Goal: Communication & Community: Answer question/provide support

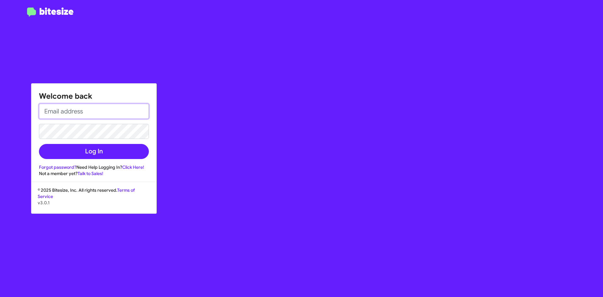
type input "[EMAIL_ADDRESS][DOMAIN_NAME]"
click at [109, 111] on input "[EMAIL_ADDRESS][DOMAIN_NAME]" at bounding box center [94, 111] width 110 height 15
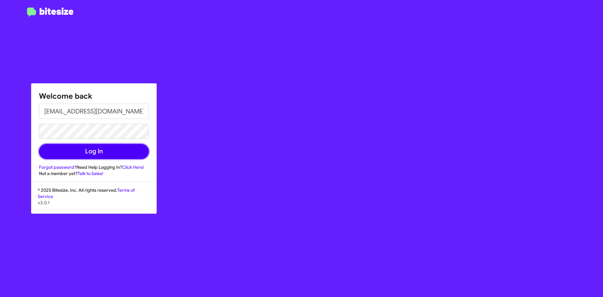
click at [69, 148] on button "Log In" at bounding box center [94, 151] width 110 height 15
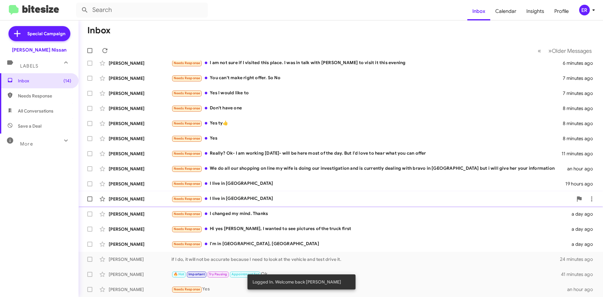
scroll to position [68, 0]
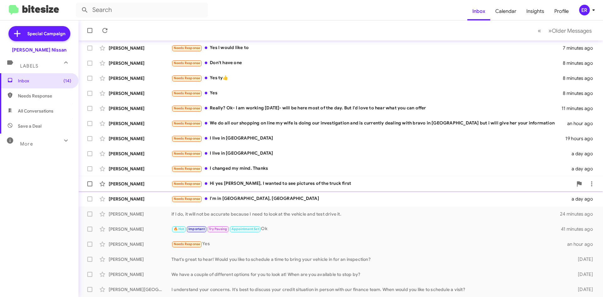
click at [286, 185] on div "Needs Response Hi yes sir, I wanted to see pictures of the truck first" at bounding box center [371, 183] width 401 height 7
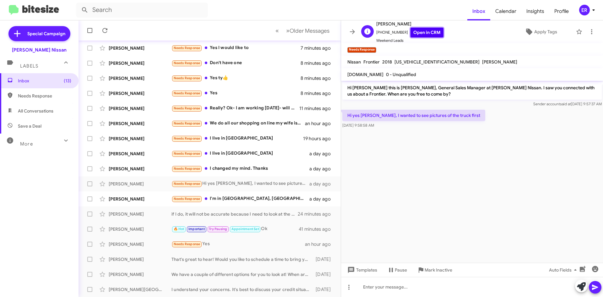
click at [425, 33] on link "Open in CRM" at bounding box center [426, 33] width 33 height 10
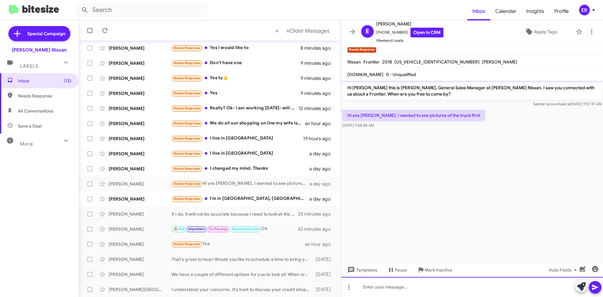
click at [381, 289] on div at bounding box center [472, 287] width 262 height 20
click at [410, 287] on div at bounding box center [472, 287] width 262 height 20
click at [391, 290] on div at bounding box center [472, 287] width 262 height 20
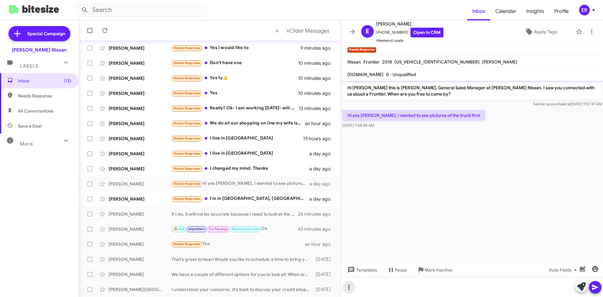
click at [348, 288] on icon at bounding box center [349, 287] width 8 height 8
click at [362, 273] on button "note" at bounding box center [362, 270] width 39 height 15
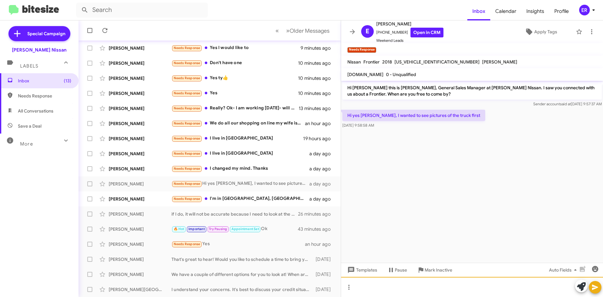
click at [364, 286] on div at bounding box center [472, 287] width 262 height 20
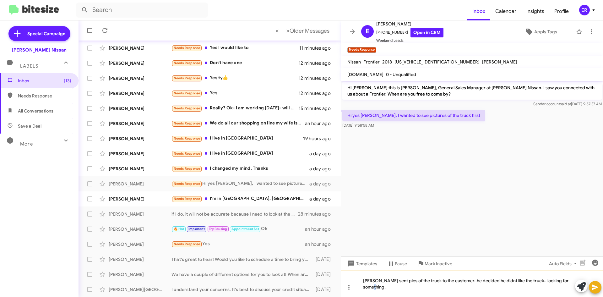
click at [573, 285] on div "[PERSON_NAME] sent pics of the truck to the customer..he decided he didnt like …" at bounding box center [472, 283] width 262 height 26
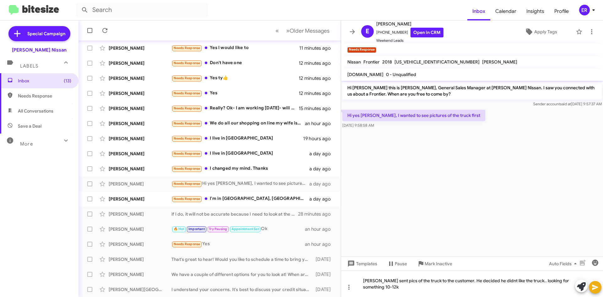
drag, startPoint x: 493, startPoint y: 281, endPoint x: 521, endPoint y: 157, distance: 127.2
click at [521, 157] on cdk-virtual-scroll-viewport "Hi [PERSON_NAME] this is [PERSON_NAME], General Sales Manager at [PERSON_NAME] …" at bounding box center [472, 169] width 262 height 176
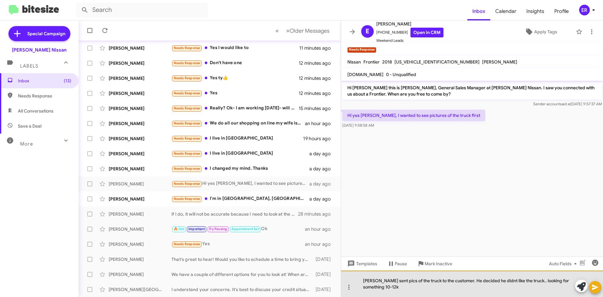
drag, startPoint x: 488, startPoint y: 284, endPoint x: 489, endPoint y: 280, distance: 3.5
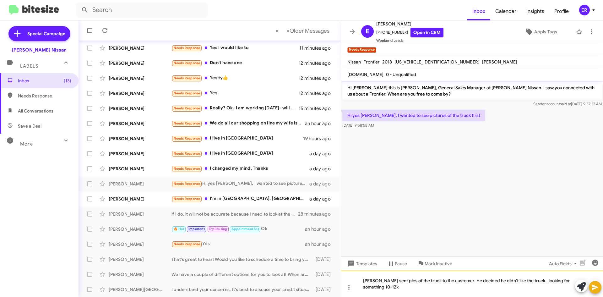
click at [395, 288] on div "[PERSON_NAME] sent pics of the truck to the customer. He decided he didn't like…" at bounding box center [472, 283] width 262 height 26
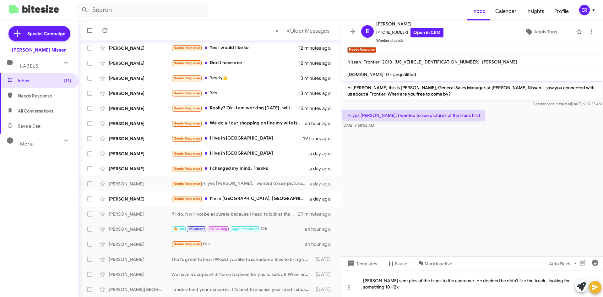
click at [596, 285] on icon at bounding box center [595, 287] width 8 height 8
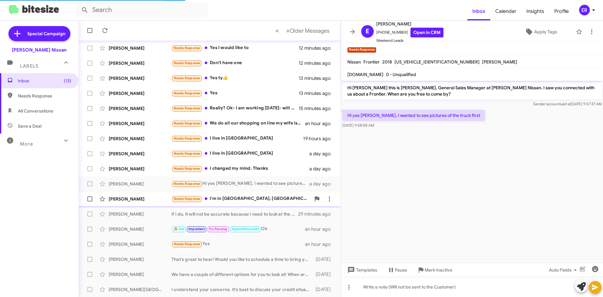
click at [249, 204] on div "[PERSON_NAME] Needs Response I'm in [GEOGRAPHIC_DATA], [GEOGRAPHIC_DATA] a day …" at bounding box center [210, 199] width 252 height 13
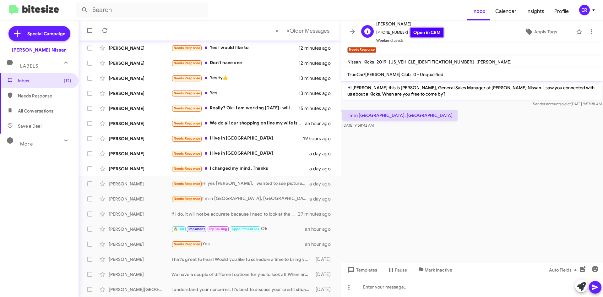
click at [410, 30] on link "Open in CRM" at bounding box center [426, 33] width 33 height 10
click at [351, 285] on icon at bounding box center [349, 287] width 8 height 8
click at [364, 272] on button "note" at bounding box center [362, 270] width 39 height 15
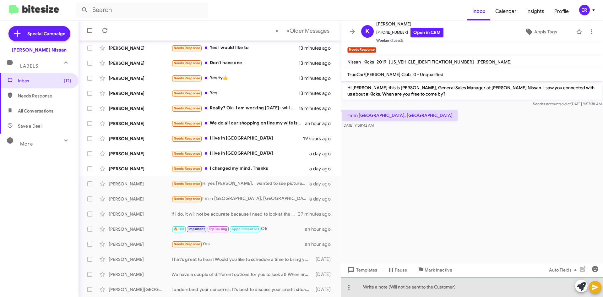
click at [372, 288] on div at bounding box center [472, 287] width 262 height 20
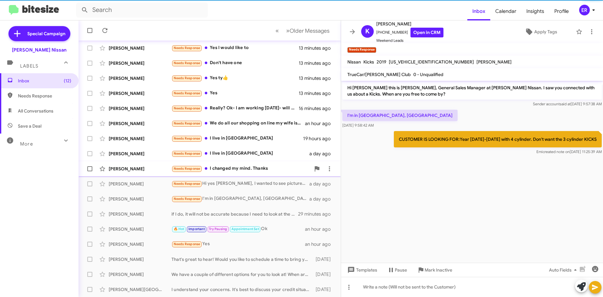
click at [268, 167] on div "Needs Response I changed my mind. Thanks" at bounding box center [240, 168] width 139 height 7
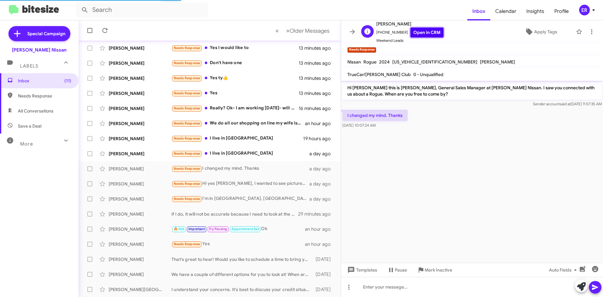
click at [416, 35] on link "Open in CRM" at bounding box center [426, 33] width 33 height 10
click at [588, 32] on icon at bounding box center [592, 32] width 8 height 8
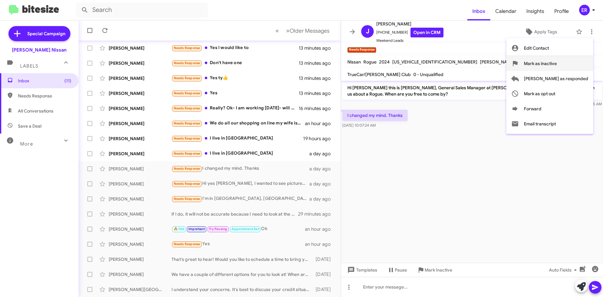
click at [557, 66] on span "Mark as inactive" at bounding box center [540, 63] width 33 height 15
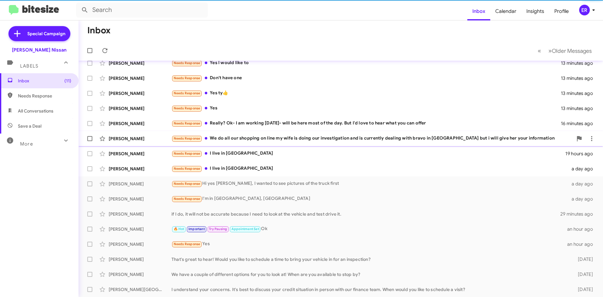
scroll to position [53, 0]
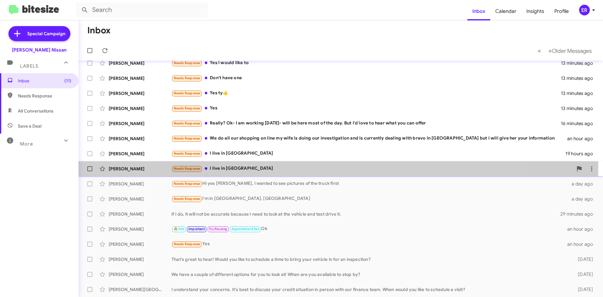
click at [244, 166] on div "Needs Response I live in [GEOGRAPHIC_DATA]" at bounding box center [371, 168] width 401 height 7
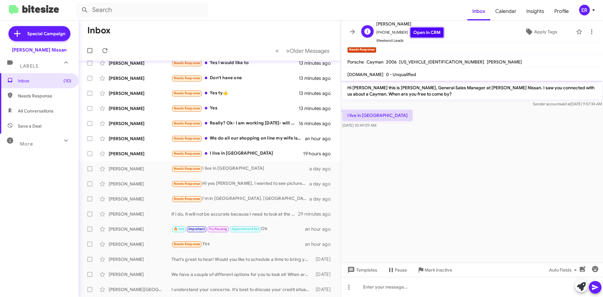
click at [418, 29] on link "Open in CRM" at bounding box center [426, 33] width 33 height 10
click at [346, 289] on icon at bounding box center [349, 287] width 8 height 8
click at [363, 276] on button "note" at bounding box center [362, 270] width 39 height 15
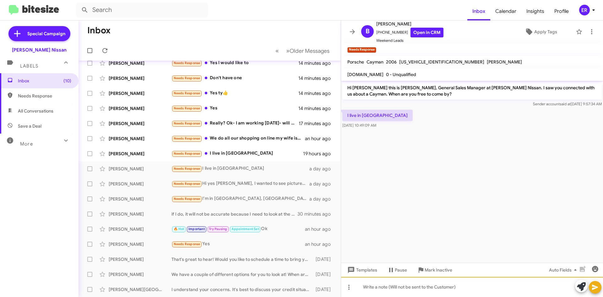
click at [368, 290] on div at bounding box center [472, 287] width 262 height 20
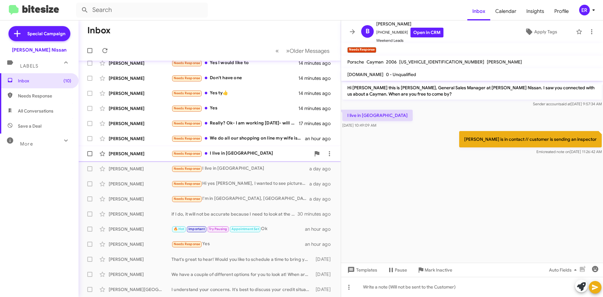
click at [258, 151] on div "Needs Response I live in [GEOGRAPHIC_DATA]" at bounding box center [240, 153] width 139 height 7
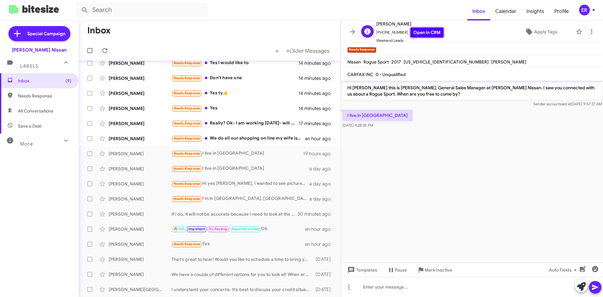
click at [414, 34] on link "Open in CRM" at bounding box center [426, 33] width 33 height 10
click at [354, 288] on span at bounding box center [349, 287] width 13 height 8
click at [370, 273] on button "note" at bounding box center [362, 270] width 39 height 15
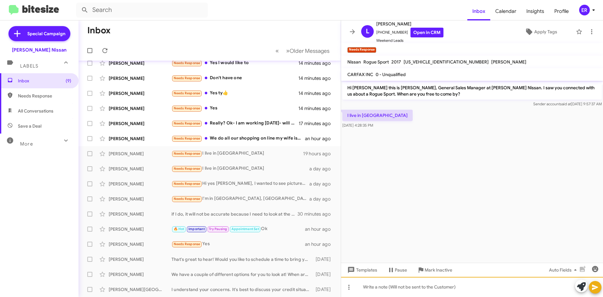
click at [369, 286] on div at bounding box center [472, 287] width 262 height 20
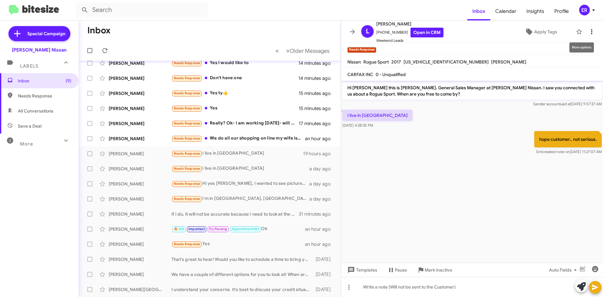
click at [589, 28] on icon at bounding box center [592, 32] width 8 height 8
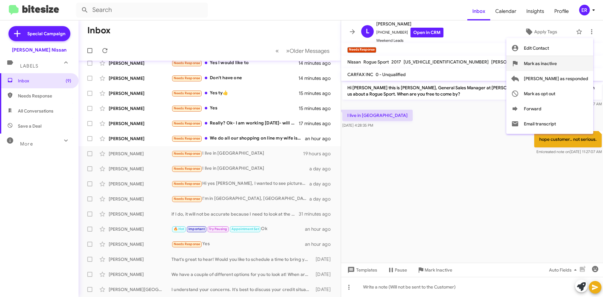
click at [557, 68] on span "Mark as inactive" at bounding box center [540, 63] width 33 height 15
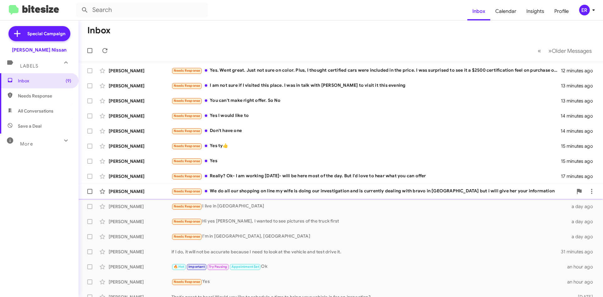
click at [256, 192] on div "Needs Response We do all our shopping on line my wife is doing our investigatio…" at bounding box center [371, 190] width 401 height 7
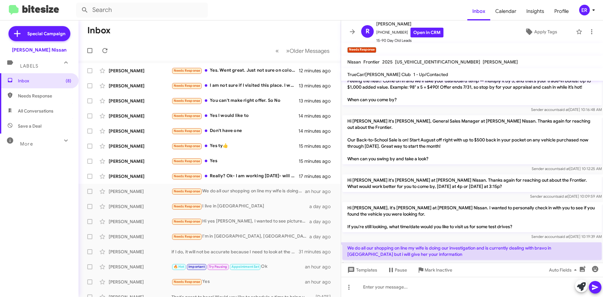
scroll to position [85, 0]
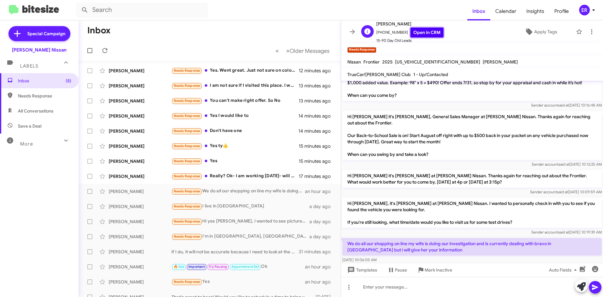
click at [418, 36] on link "Open in CRM" at bounding box center [426, 33] width 33 height 10
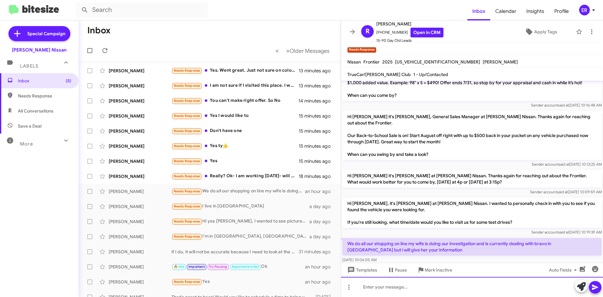
click at [380, 290] on div at bounding box center [472, 287] width 262 height 20
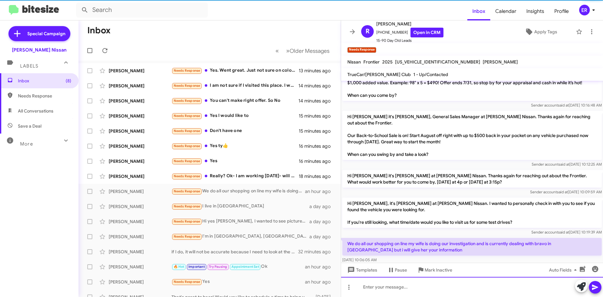
scroll to position [0, 0]
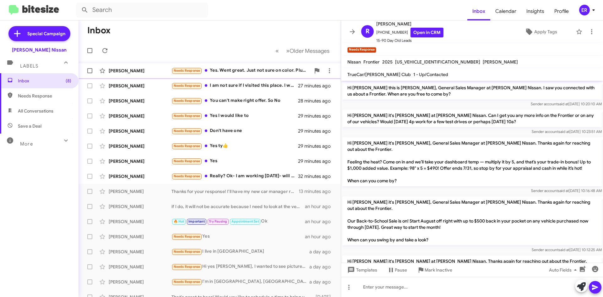
click at [133, 71] on div "[PERSON_NAME]" at bounding box center [140, 71] width 63 height 6
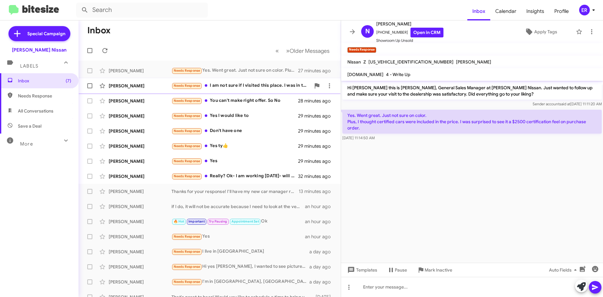
click at [239, 88] on div "Needs Response I am not sure if I visited this place. I was in talk with [PERSO…" at bounding box center [240, 85] width 139 height 7
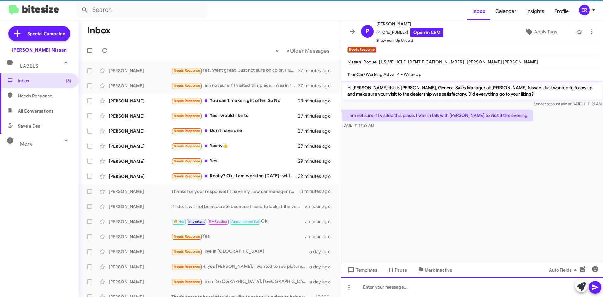
click at [383, 283] on div at bounding box center [472, 287] width 262 height 20
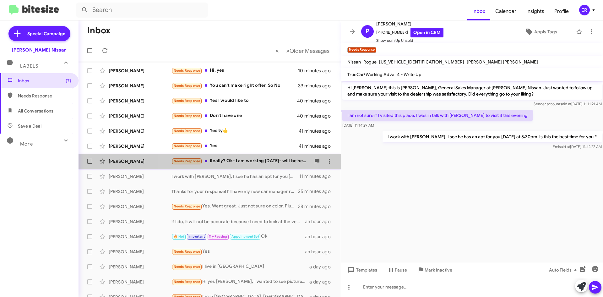
click at [241, 164] on div "Needs Response Really? Ok- I am working [DATE]- will be here most of the day. B…" at bounding box center [240, 160] width 139 height 7
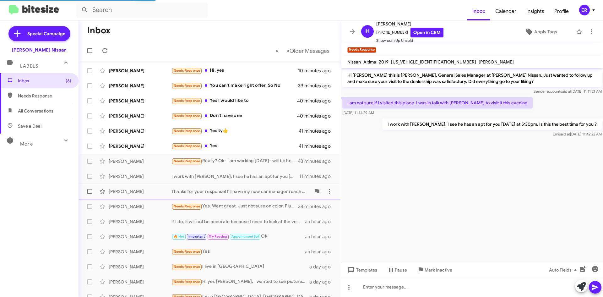
scroll to position [327, 0]
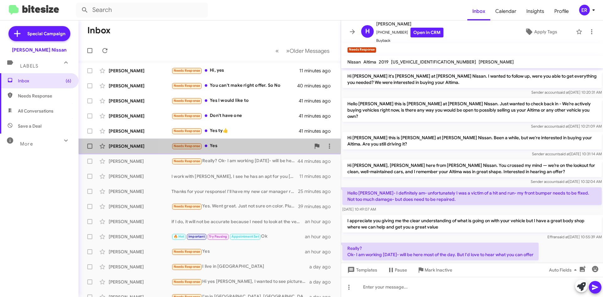
click at [255, 149] on div "Needs Response Yes" at bounding box center [240, 145] width 139 height 7
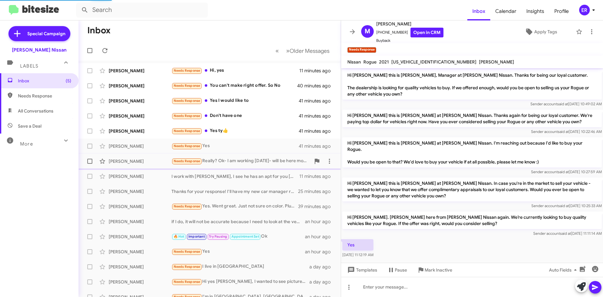
click at [250, 164] on div "Needs Response Really? Ok- I am working [DATE]- will be here most of the day. B…" at bounding box center [240, 160] width 139 height 7
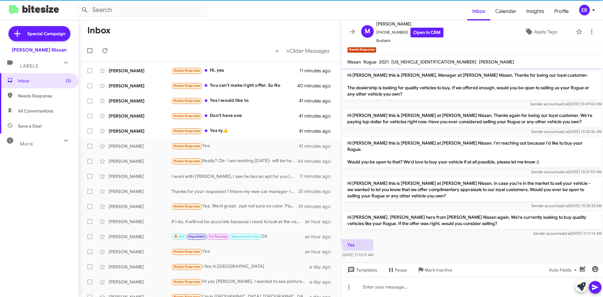
scroll to position [327, 0]
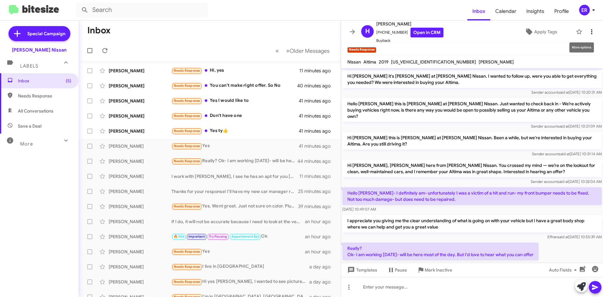
click at [588, 30] on icon at bounding box center [592, 32] width 8 height 8
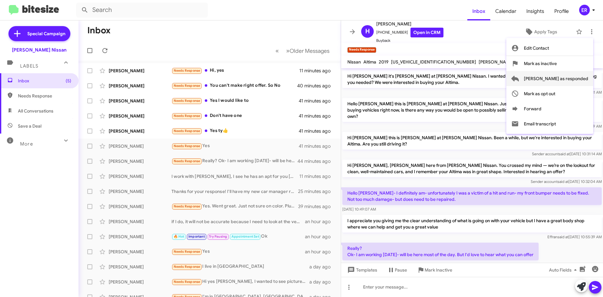
click at [559, 78] on span "[PERSON_NAME] as responded" at bounding box center [556, 78] width 64 height 15
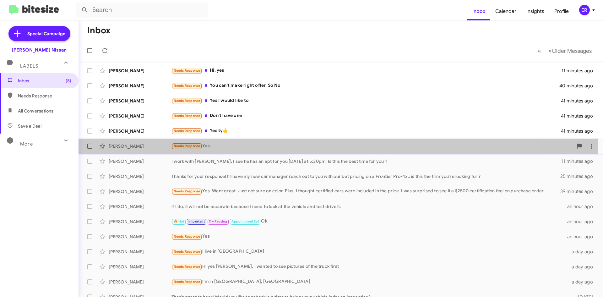
click at [291, 147] on div "Needs Response Yes" at bounding box center [371, 145] width 401 height 7
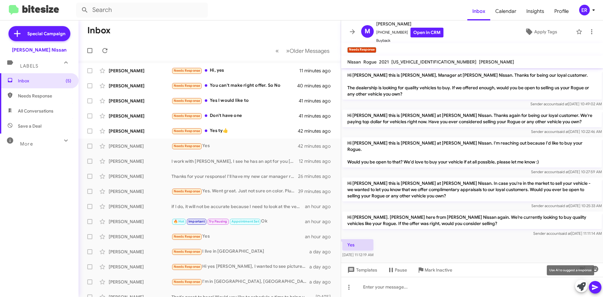
click at [581, 289] on icon at bounding box center [581, 286] width 9 height 9
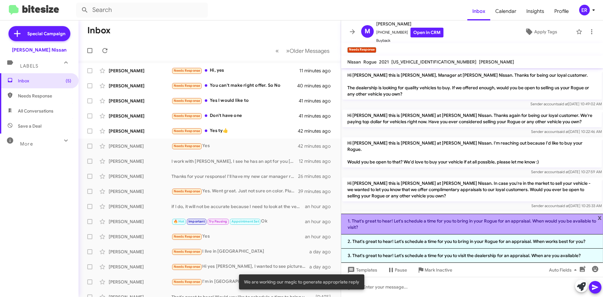
click at [403, 230] on li "1. That's great to hear! Let's schedule a time for you to bring in your Rogue f…" at bounding box center [472, 224] width 262 height 21
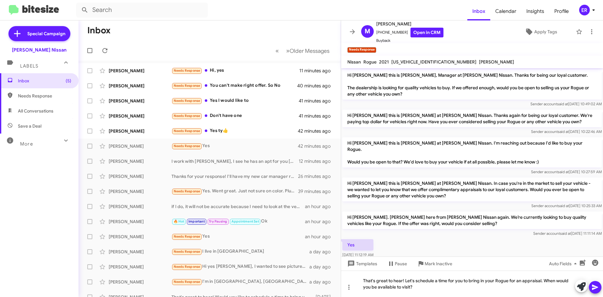
click at [594, 287] on icon at bounding box center [595, 287] width 8 height 8
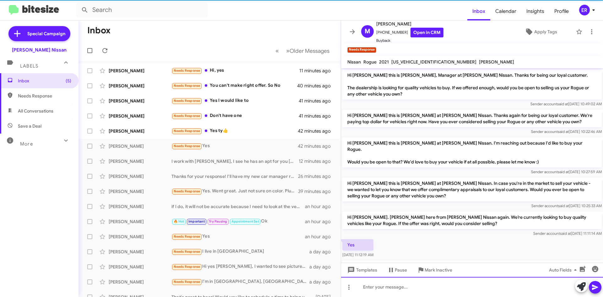
scroll to position [29, 0]
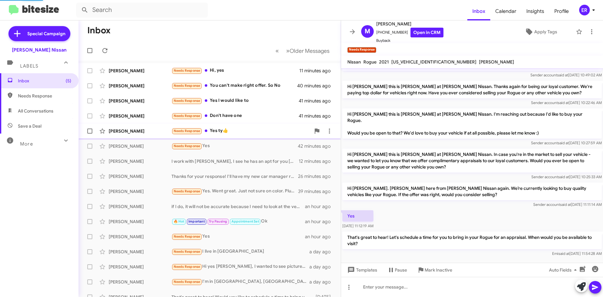
click at [242, 129] on div "Needs Response Yes ty👍" at bounding box center [240, 130] width 139 height 7
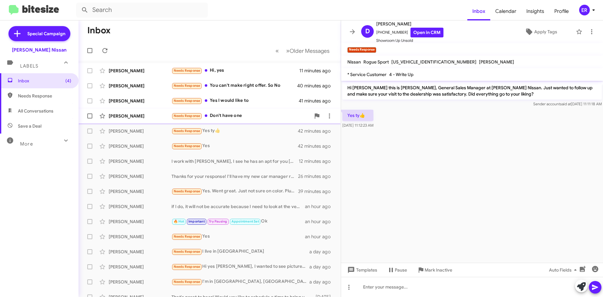
click at [257, 122] on div "[PERSON_NAME] Needs Response Don't have one 41 minutes ago" at bounding box center [210, 116] width 252 height 13
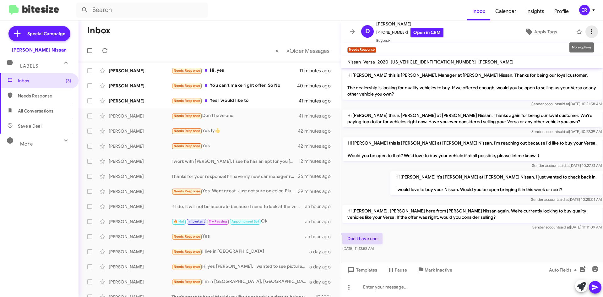
click at [588, 30] on icon at bounding box center [592, 32] width 8 height 8
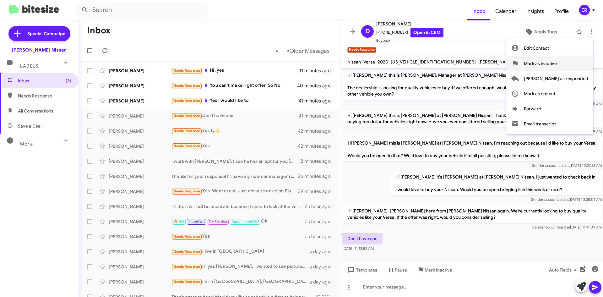
click at [557, 64] on span "Mark as inactive" at bounding box center [540, 63] width 33 height 15
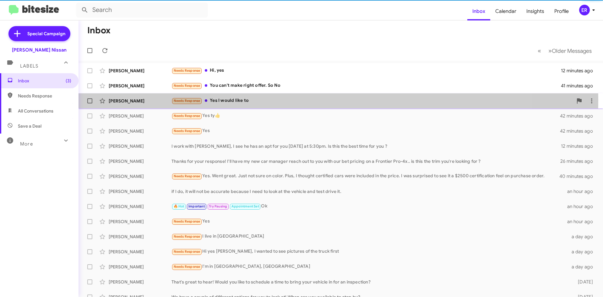
click at [246, 100] on div "Needs Response Yes I would like to" at bounding box center [371, 100] width 401 height 7
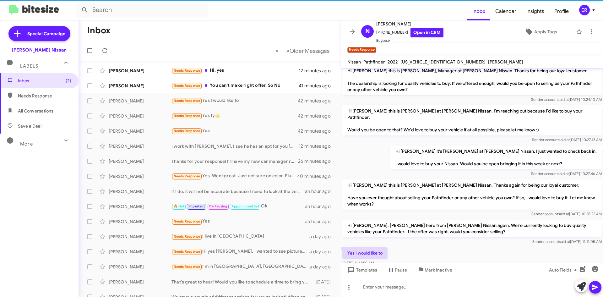
scroll to position [12, 0]
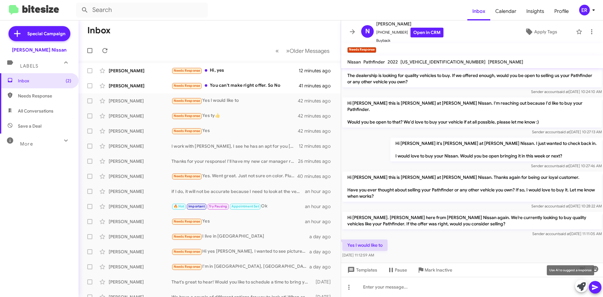
click at [576, 288] on button at bounding box center [581, 286] width 13 height 13
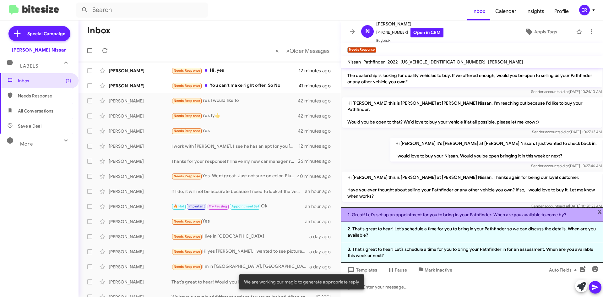
click at [396, 219] on li "1. Great! Let's set up an appointment for you to bring in your Pathfinder. When…" at bounding box center [472, 214] width 262 height 14
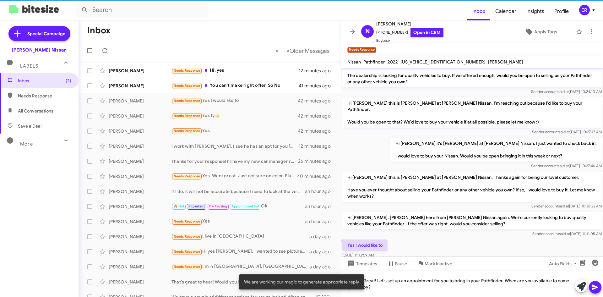
click at [597, 286] on icon at bounding box center [595, 287] width 8 height 8
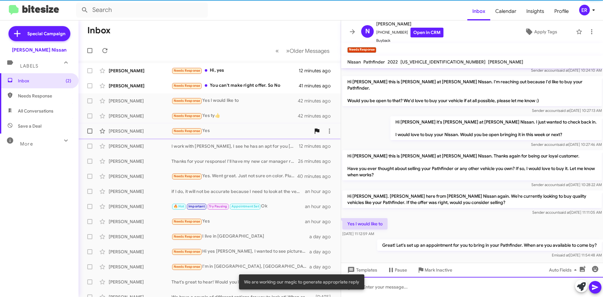
scroll to position [35, 0]
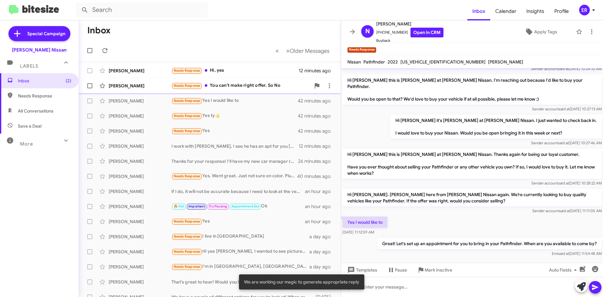
click at [273, 83] on div "Needs Response You can't make right offer. So No" at bounding box center [240, 85] width 139 height 7
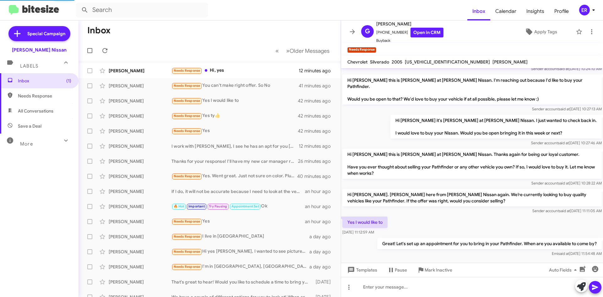
scroll to position [94, 0]
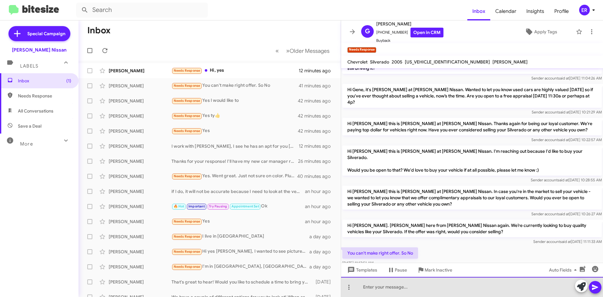
click at [443, 287] on div at bounding box center [472, 287] width 262 height 20
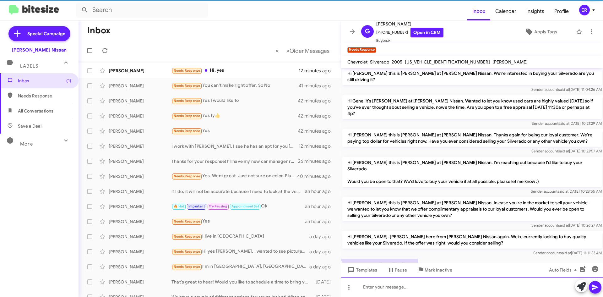
scroll to position [117, 0]
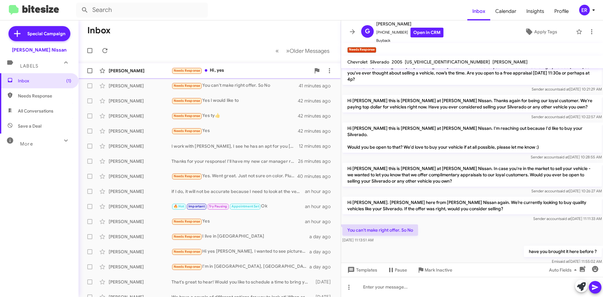
click at [270, 76] on div "[PERSON_NAME] Needs Response Hi, yes 12 minutes ago" at bounding box center [210, 70] width 252 height 13
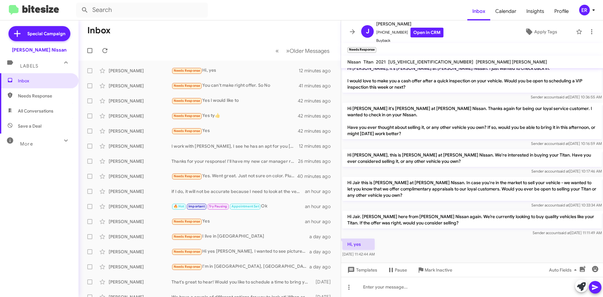
scroll to position [213, 0]
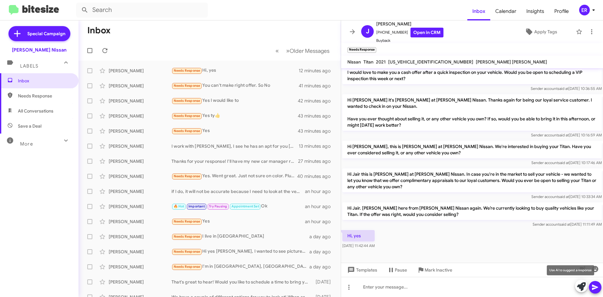
click at [578, 284] on icon at bounding box center [581, 286] width 9 height 9
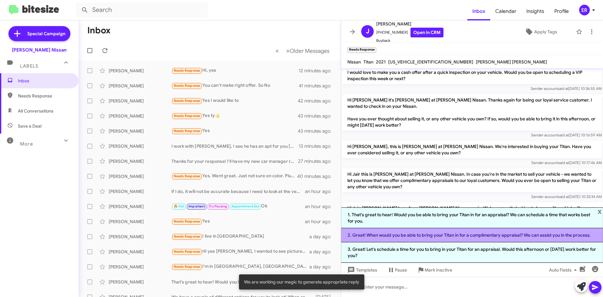
click at [404, 239] on li "2. Great! When would you be able to bring your Titan in for a complimentary app…" at bounding box center [472, 235] width 262 height 14
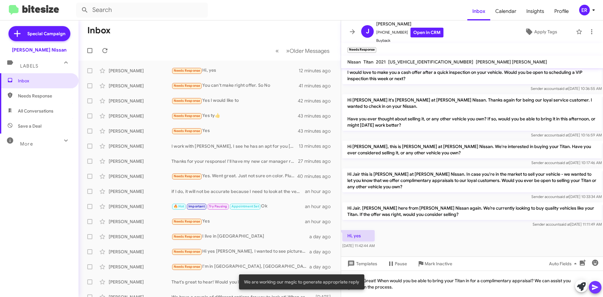
click at [591, 290] on icon at bounding box center [595, 287] width 8 height 8
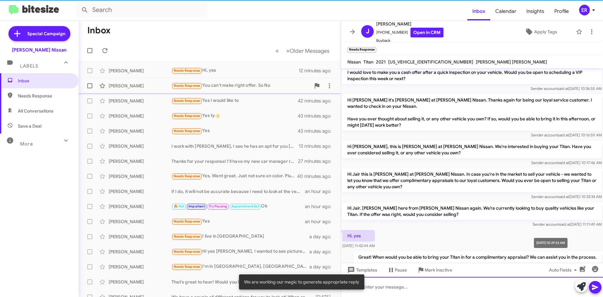
scroll to position [0, 0]
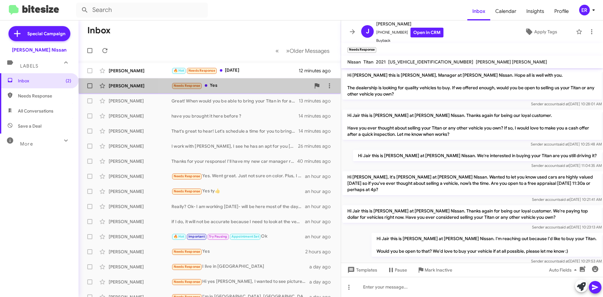
click at [241, 82] on div "[PERSON_NAME] Needs Response Yes 12 minutes ago" at bounding box center [210, 85] width 252 height 13
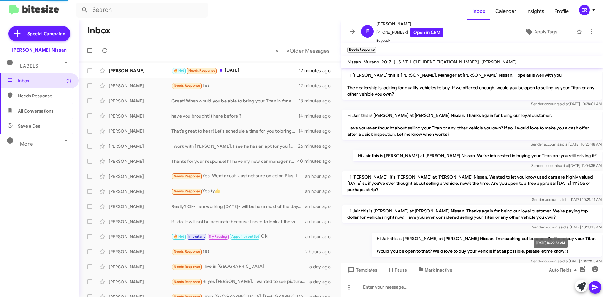
scroll to position [313, 0]
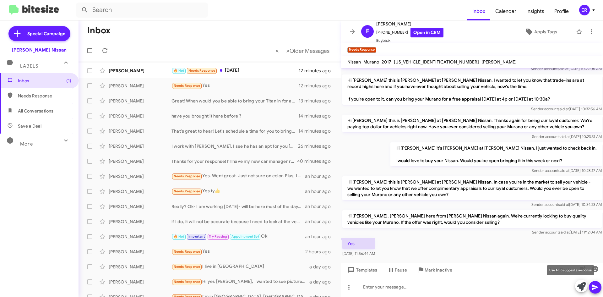
click at [576, 287] on button at bounding box center [581, 286] width 13 height 13
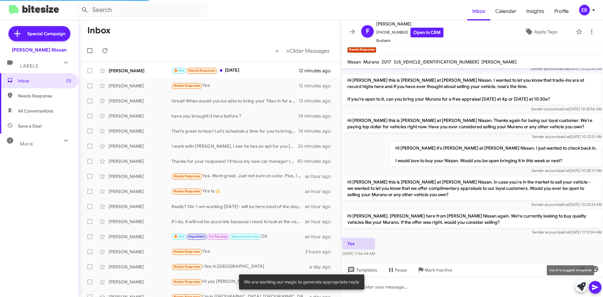
click at [576, 287] on button at bounding box center [581, 286] width 13 height 13
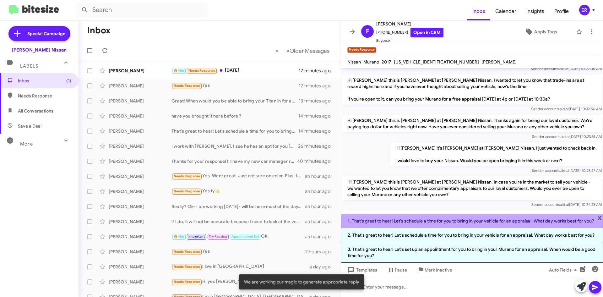
click at [416, 225] on li "1. That's great to hear! Let's schedule a time for you to bring in your vehicle…" at bounding box center [472, 221] width 262 height 14
click at [416, 236] on div "Yes [DATE] 11:56:44 AM" at bounding box center [472, 246] width 262 height 21
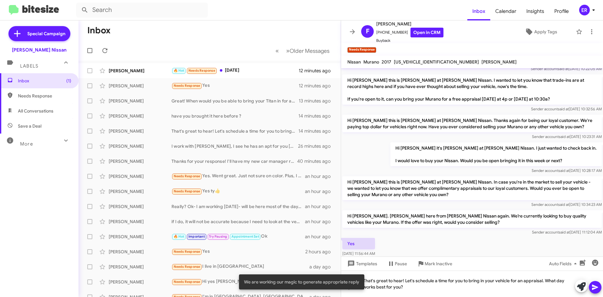
click at [596, 287] on icon at bounding box center [595, 287] width 6 height 5
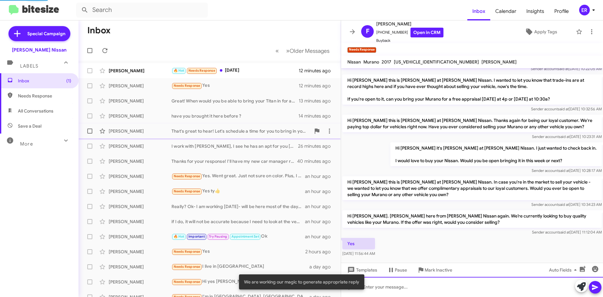
scroll to position [0, 0]
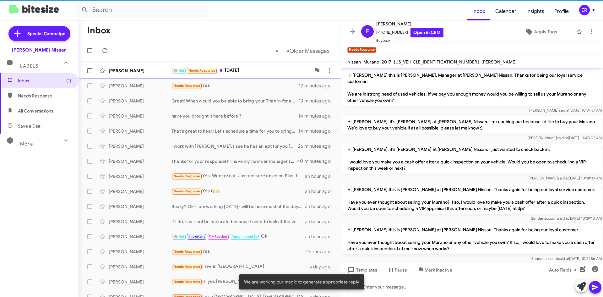
click at [247, 76] on div "[PERSON_NAME] 🔥 Hot Needs Response [DATE]" at bounding box center [210, 70] width 252 height 13
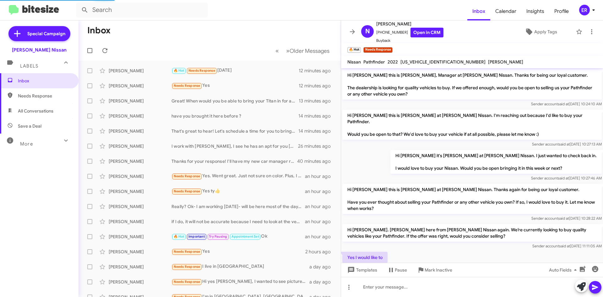
scroll to position [58, 0]
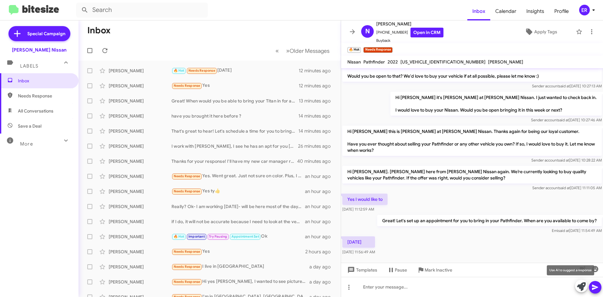
click at [578, 283] on icon at bounding box center [581, 286] width 9 height 9
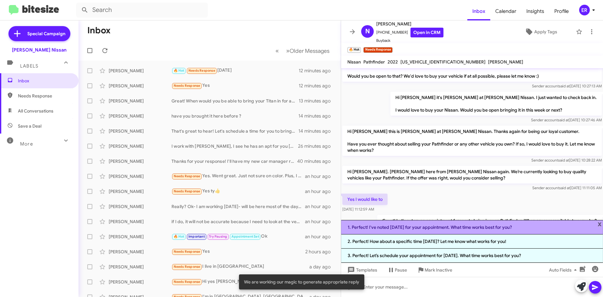
click at [391, 232] on li "1. Perfect! I've noted [DATE] for your appointment. What time works best for yo…" at bounding box center [472, 227] width 262 height 14
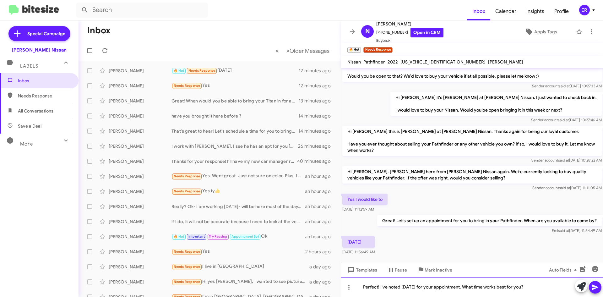
click at [550, 286] on div "Perfect! I've noted [DATE] for your appointment. What time works best for you?" at bounding box center [472, 287] width 262 height 20
